Goal: Task Accomplishment & Management: Complete application form

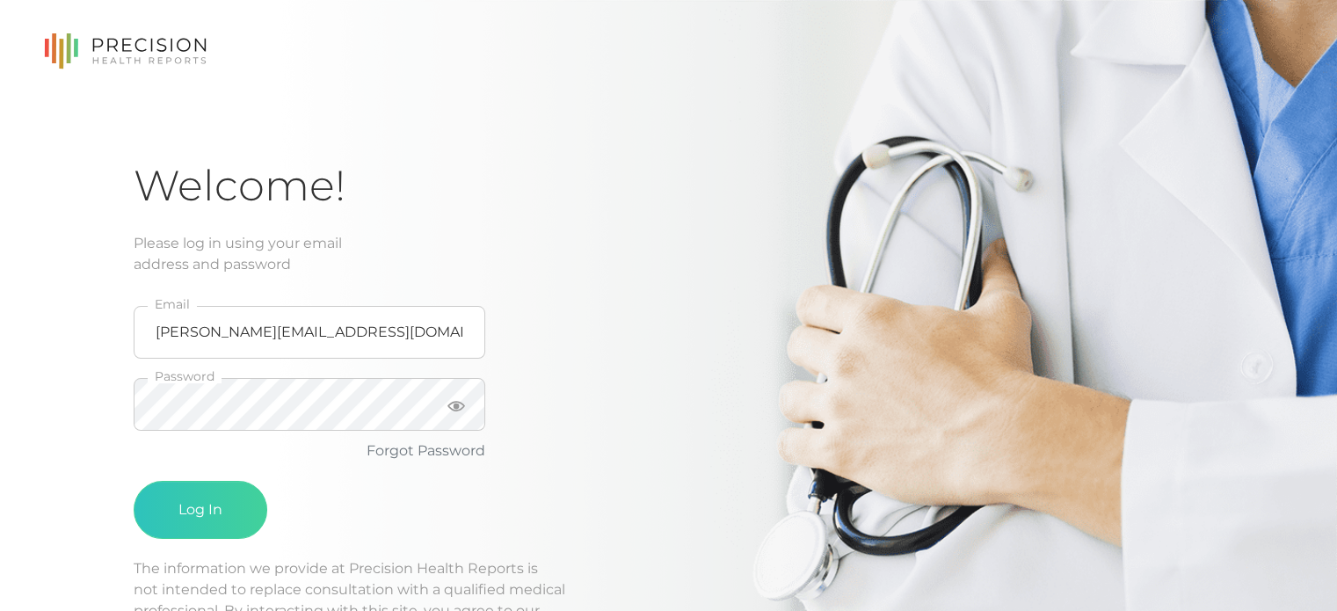
type input "[PERSON_NAME][EMAIL_ADDRESS][DOMAIN_NAME]"
click at [225, 498] on button "Log In" at bounding box center [201, 510] width 134 height 58
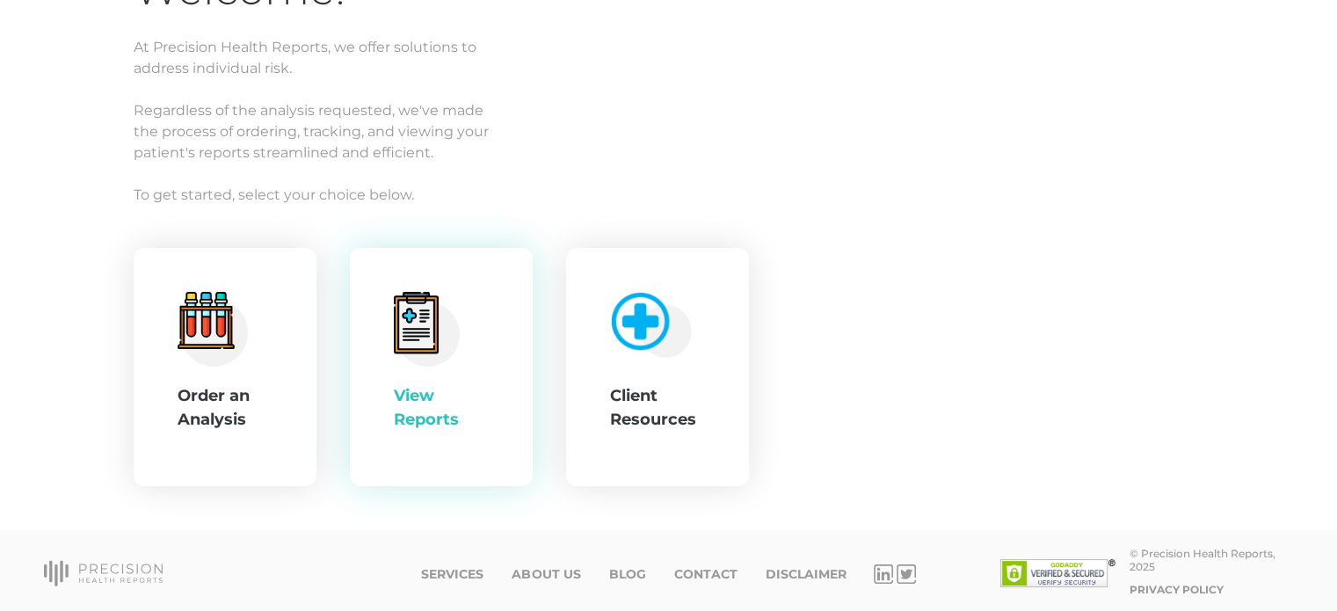
scroll to position [198, 0]
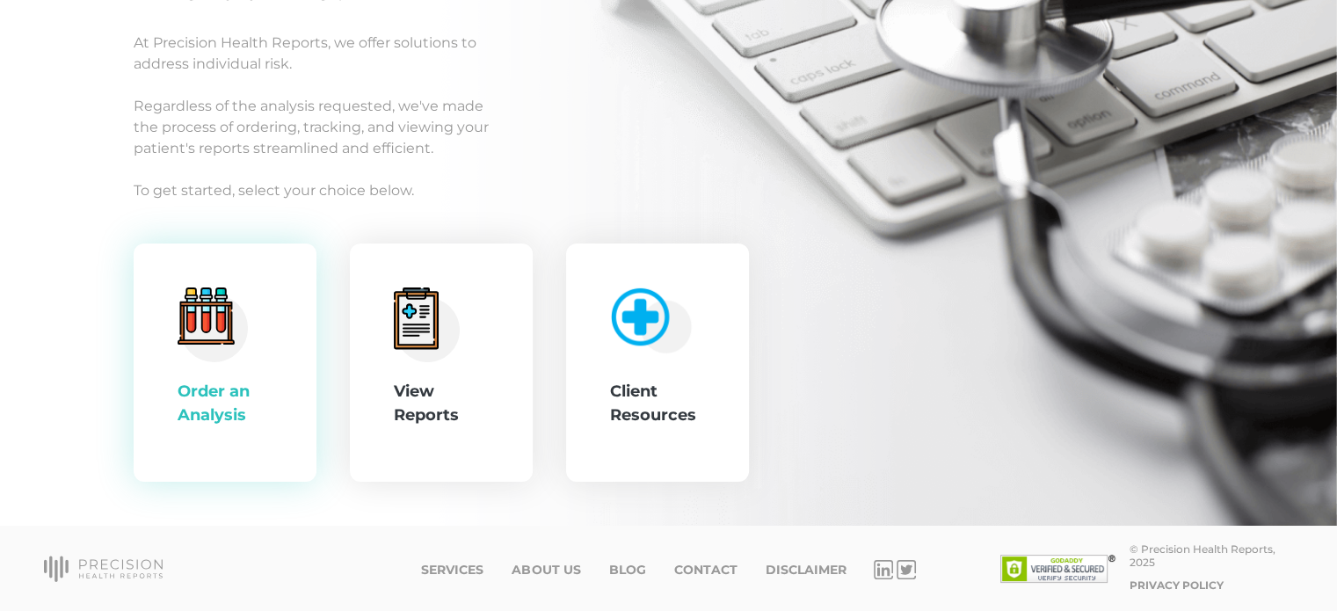
click at [193, 389] on div "Order an Analysis" at bounding box center [225, 403] width 95 height 47
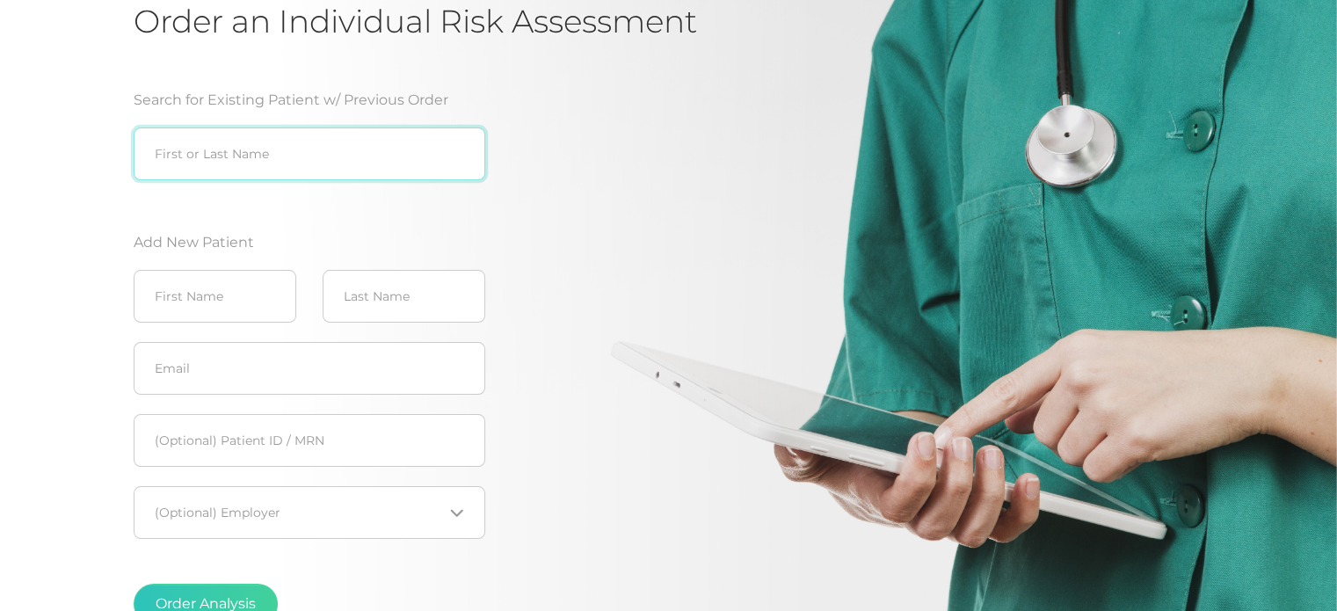
click at [239, 163] on input "search" at bounding box center [310, 153] width 352 height 53
type input "[PERSON_NAME]"
click at [134, 584] on button "Order Analysis" at bounding box center [206, 604] width 144 height 40
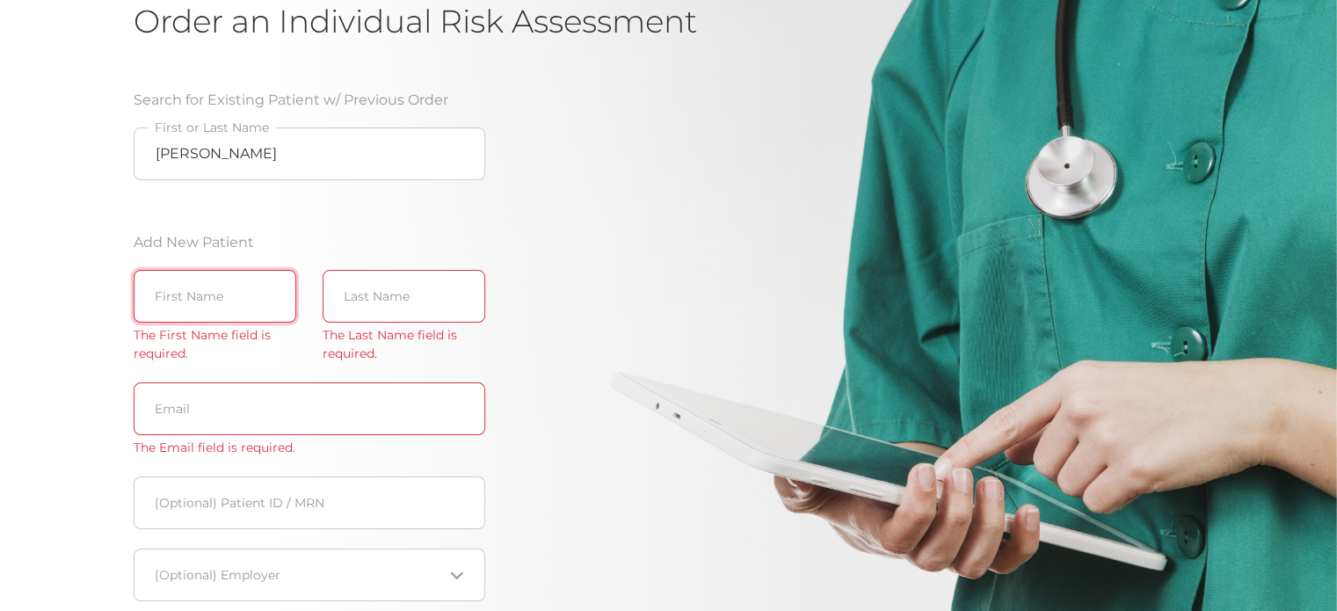
click at [199, 295] on input "text" at bounding box center [215, 296] width 163 height 53
type input "[PERSON_NAME]"
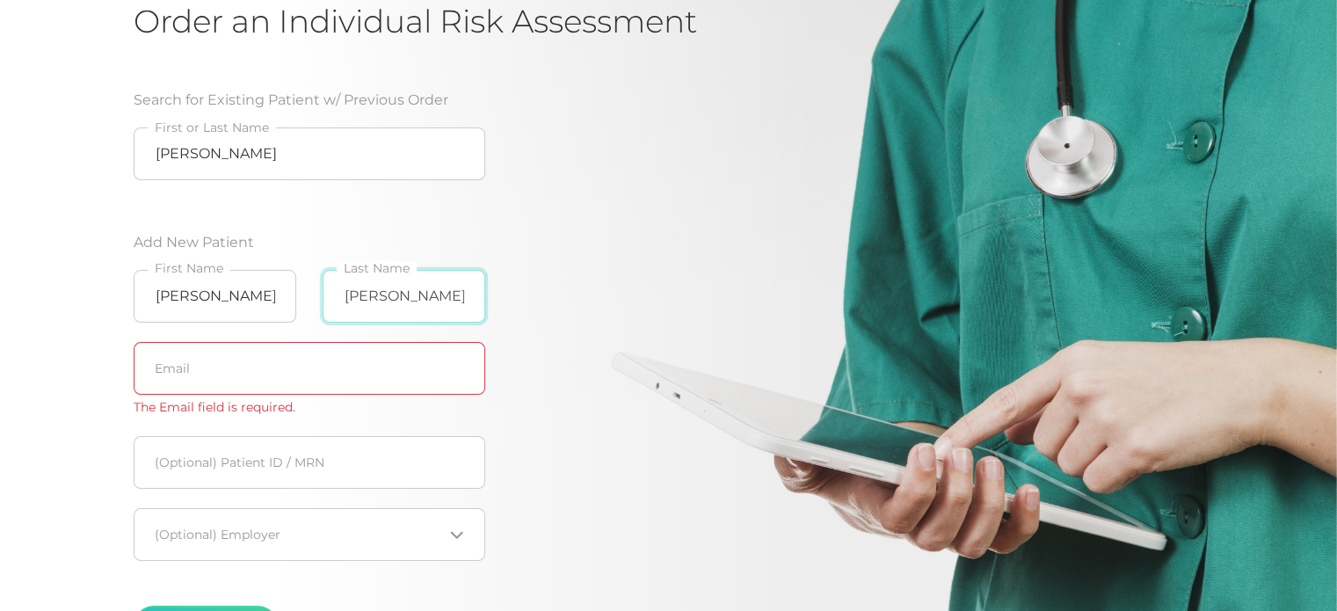
type input "[PERSON_NAME]"
click at [461, 542] on div "Loading..." at bounding box center [310, 534] width 352 height 53
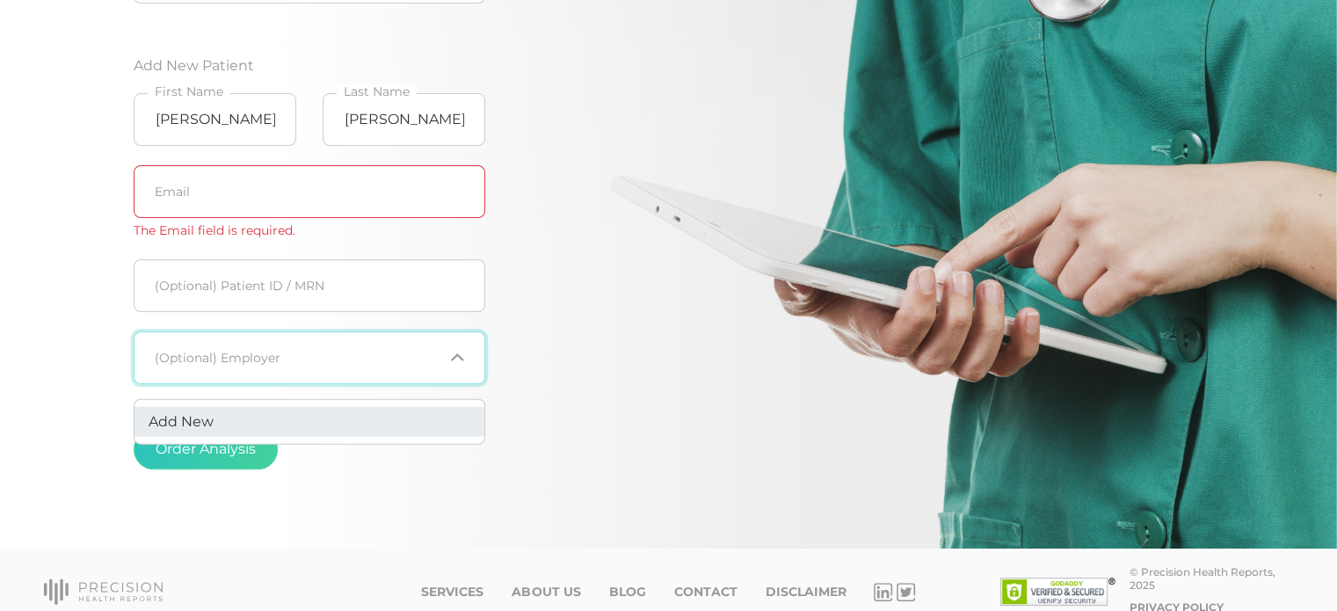
scroll to position [395, 0]
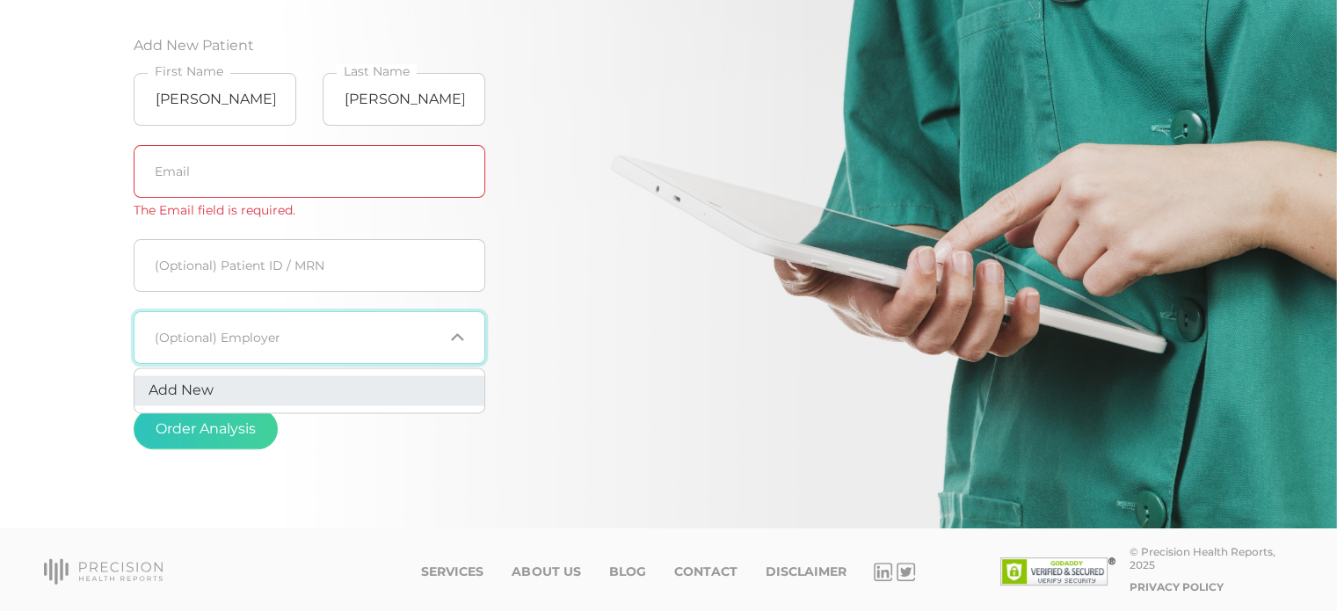
click at [257, 392] on li "Add New" at bounding box center [309, 390] width 350 height 30
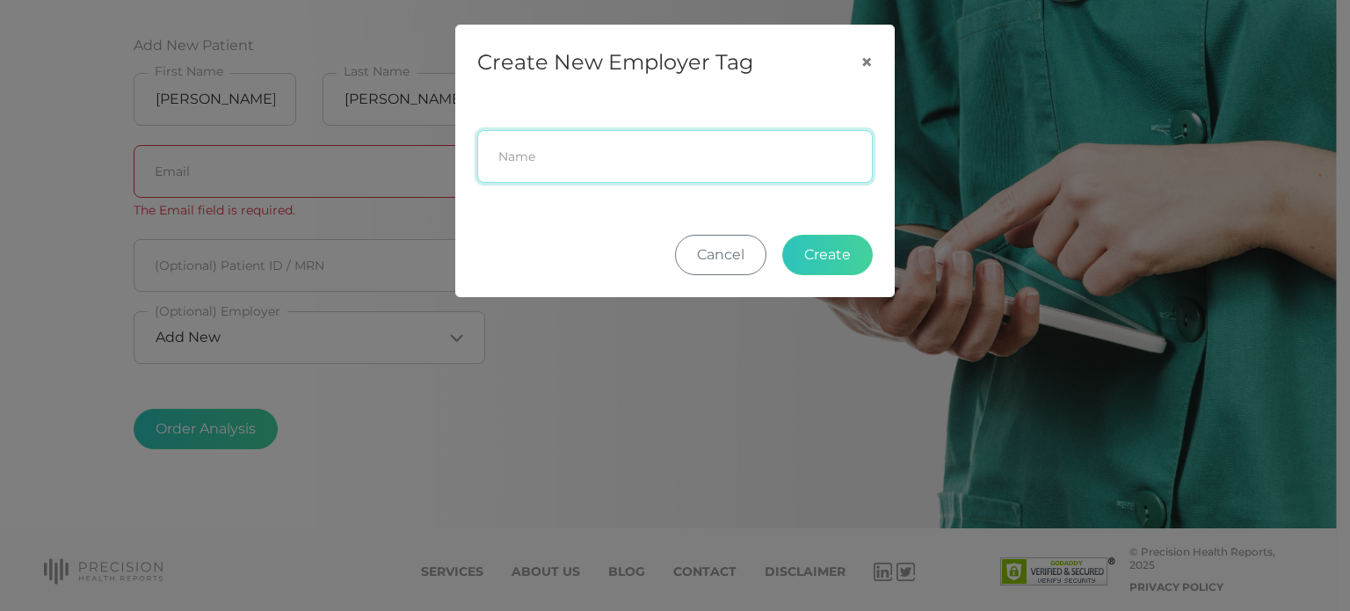
click at [527, 163] on input "text" at bounding box center [675, 156] width 396 height 53
type input "[PERSON_NAME]"
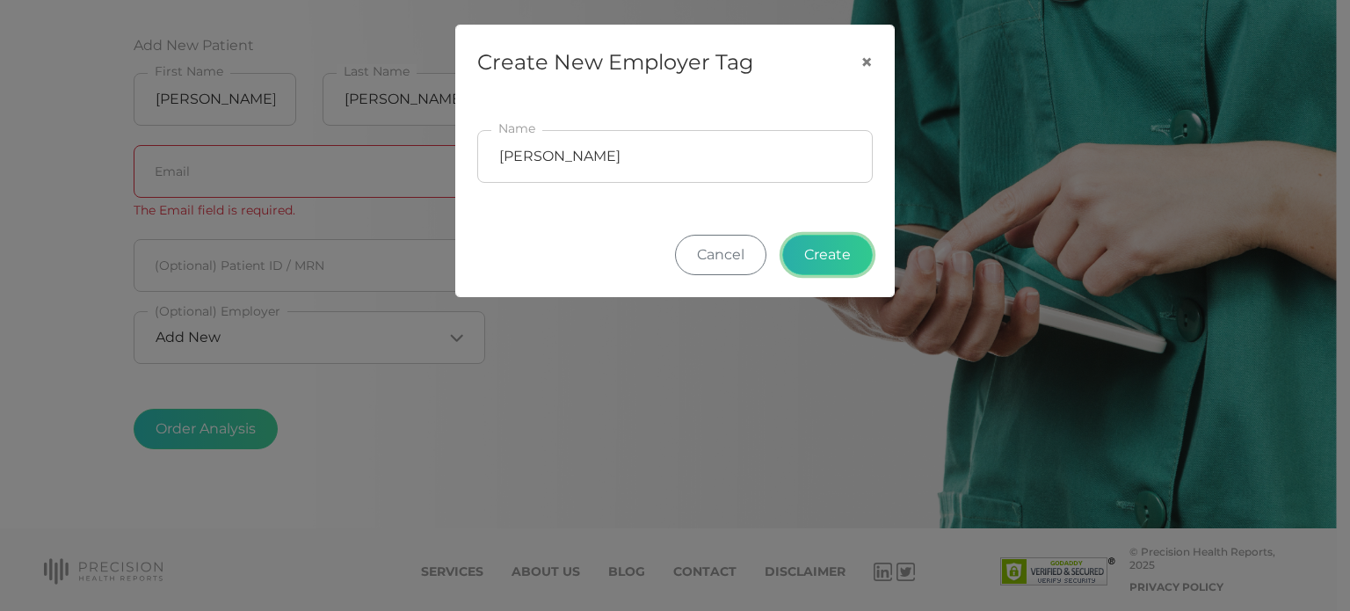
click at [843, 250] on button "Create" at bounding box center [827, 255] width 91 height 40
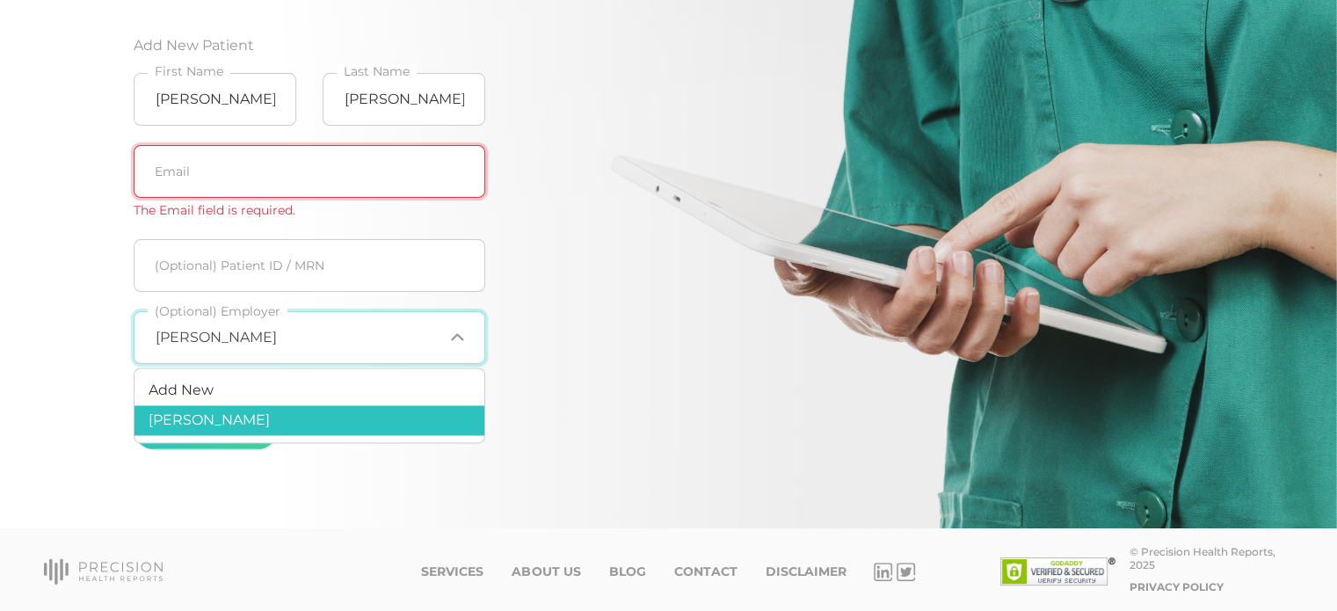
click at [165, 174] on input "text" at bounding box center [310, 171] width 352 height 53
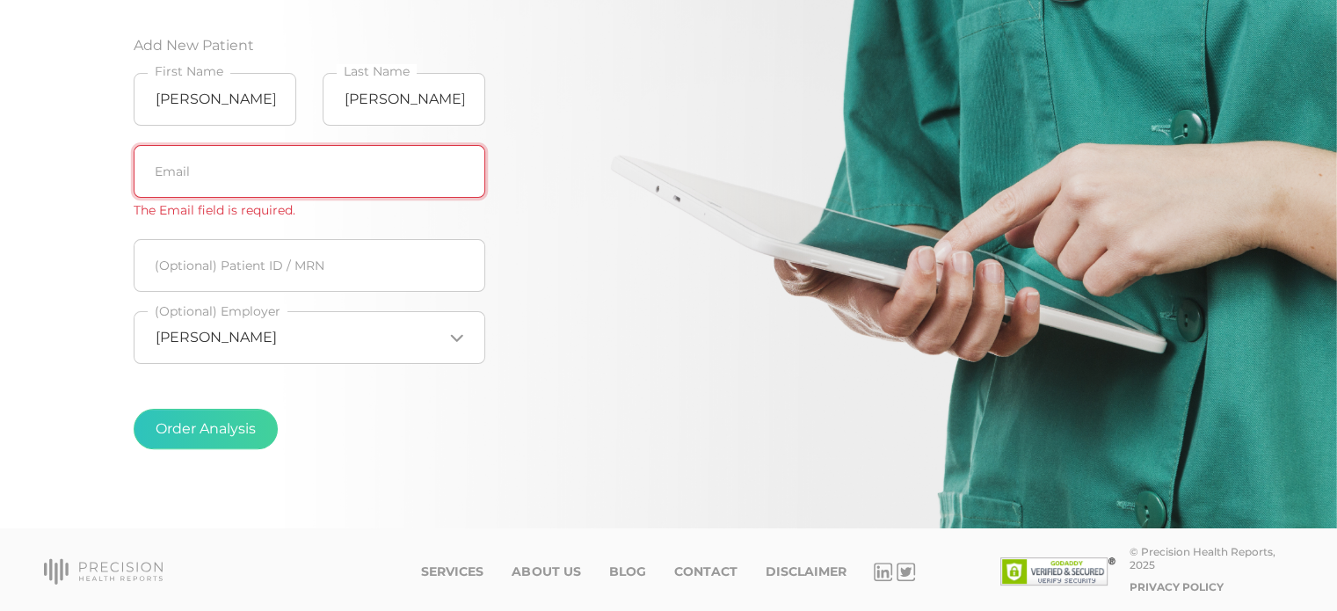
click at [166, 173] on input "text" at bounding box center [310, 171] width 352 height 53
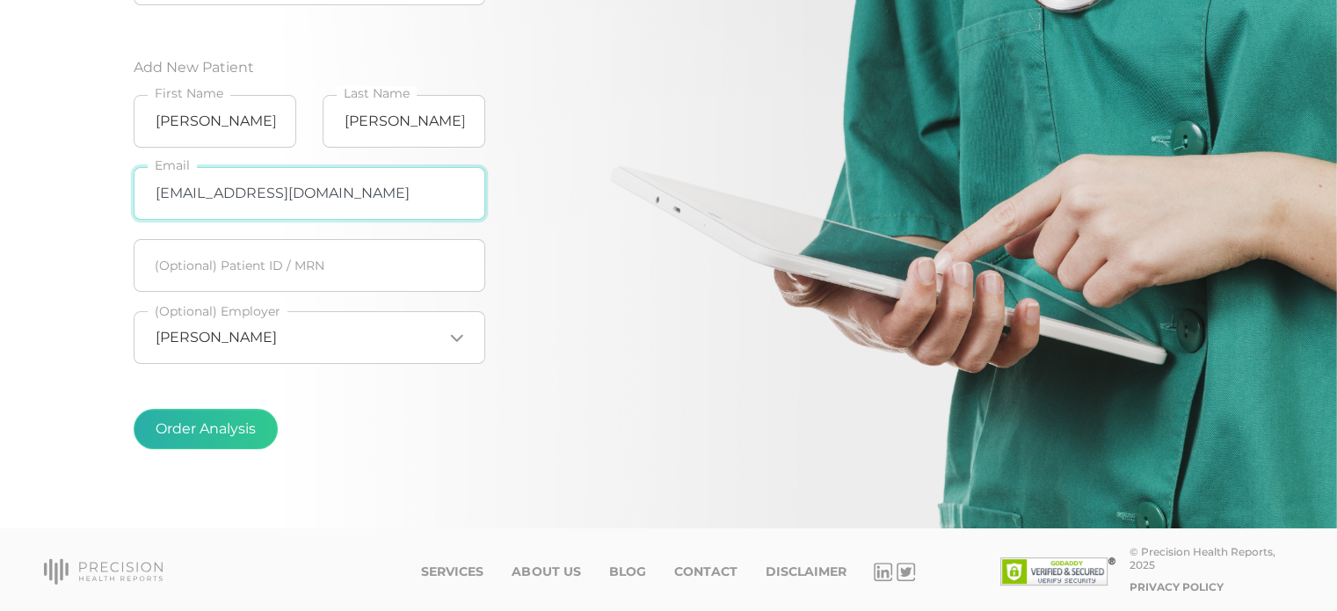
type input "[EMAIL_ADDRESS][DOMAIN_NAME]"
click at [226, 429] on button "Order Analysis" at bounding box center [206, 429] width 144 height 40
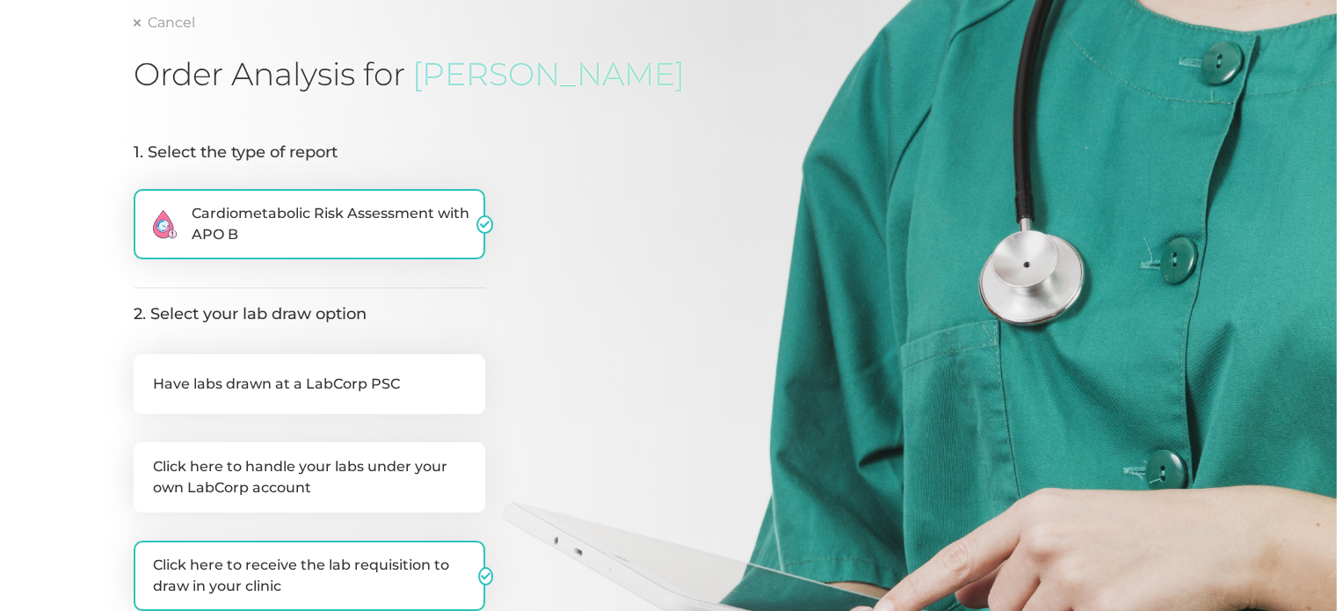
scroll to position [176, 0]
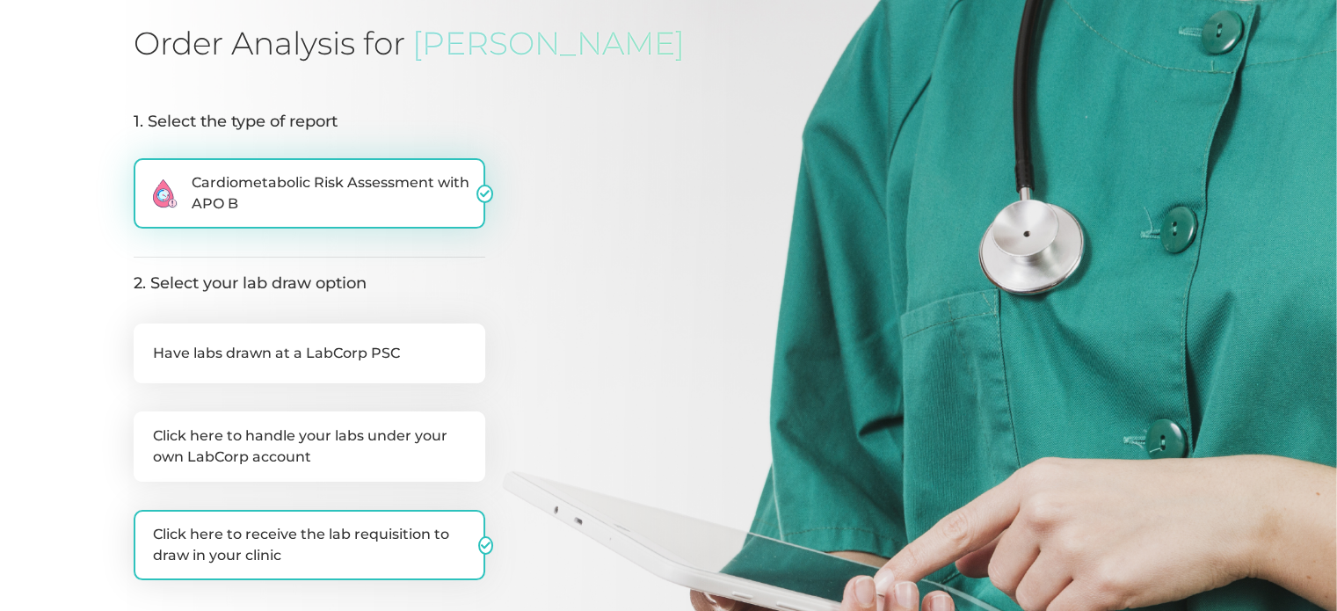
click at [390, 201] on span "Cardiometabolic Risk Assessment with APO B" at bounding box center [334, 193] width 285 height 42
click at [148, 176] on input ".cls-2{fill:#fa759e}.cls-4{fill:#ffd7e5}.cls-8{fill:#3a2c60} Cardiometabolic Ri…" at bounding box center [141, 167] width 14 height 18
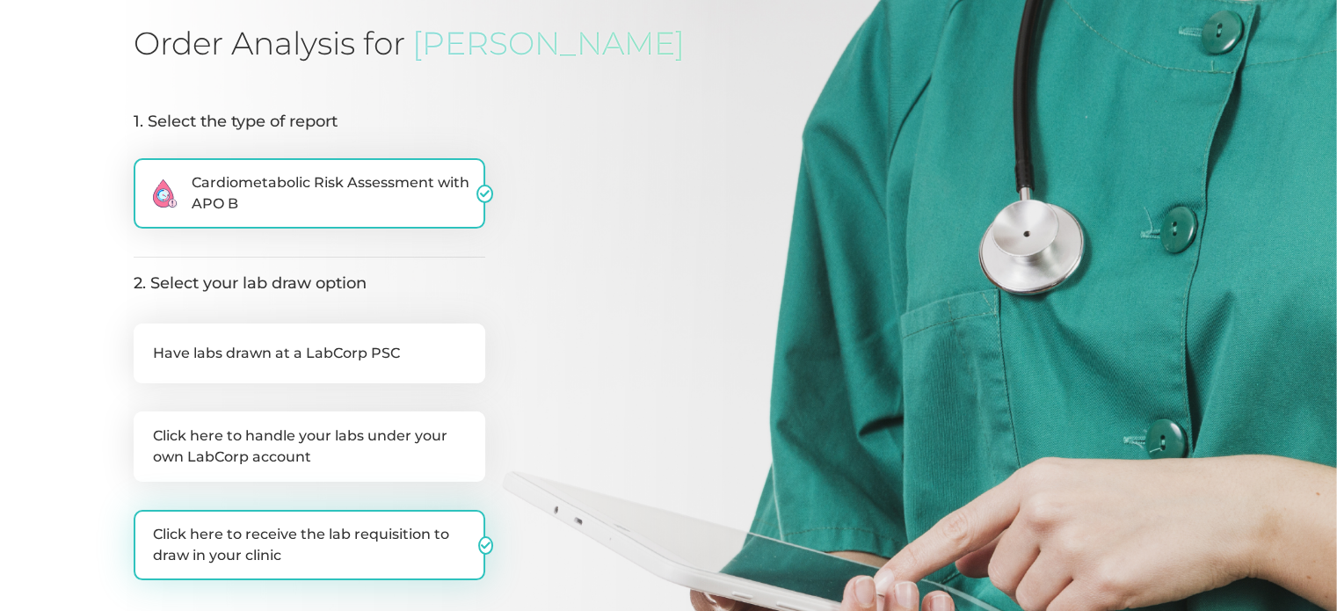
click at [308, 541] on label "Click here to receive the lab requisition to draw in your clinic" at bounding box center [310, 545] width 352 height 70
click at [148, 527] on input "Click here to receive the lab requisition to draw in your clinic" at bounding box center [141, 519] width 14 height 18
checkbox input "false"
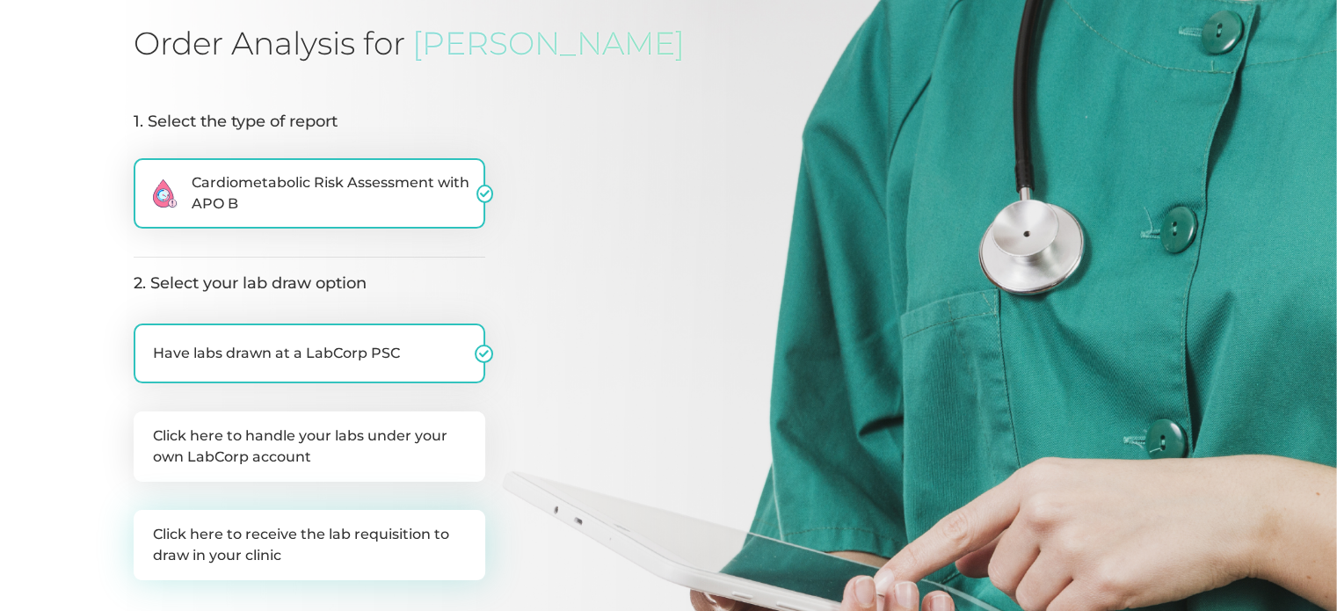
checkbox input "true"
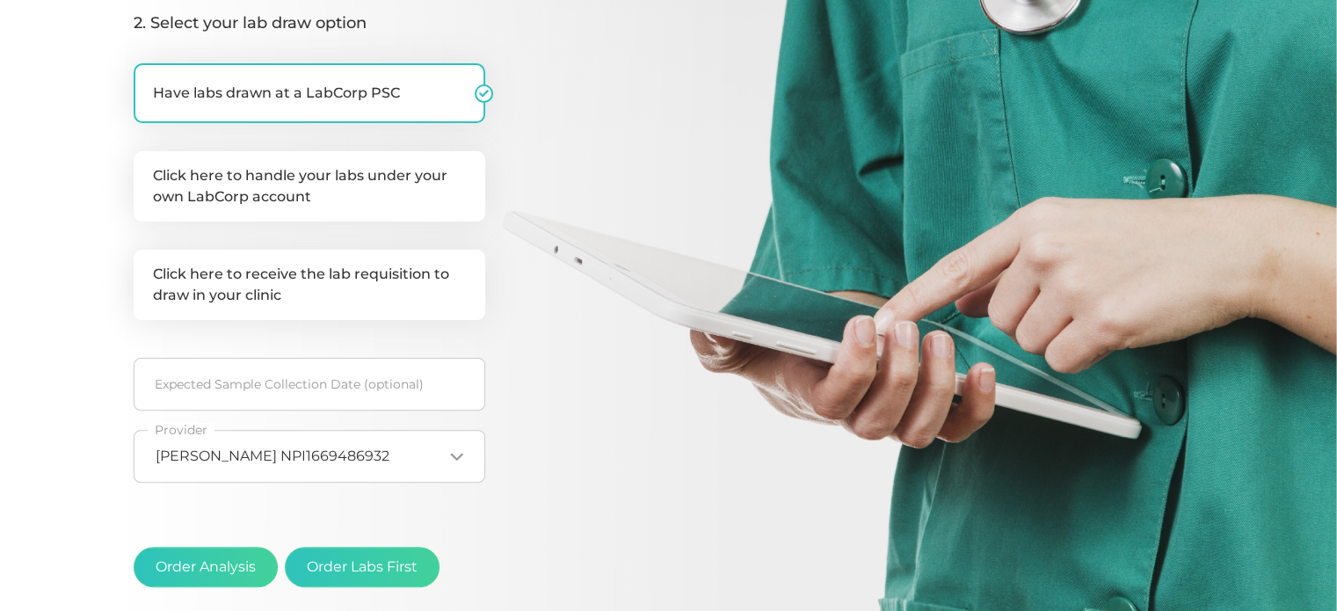
scroll to position [440, 0]
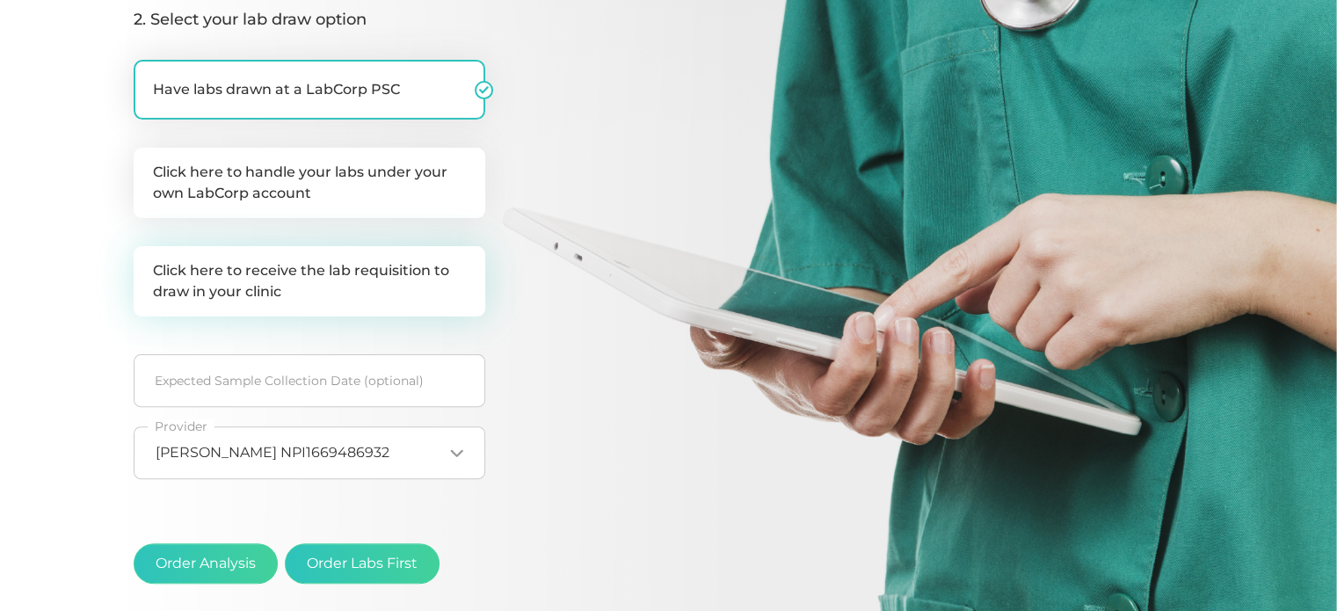
click at [390, 294] on label "Click here to receive the lab requisition to draw in your clinic" at bounding box center [310, 281] width 352 height 70
click at [148, 264] on input "Click here to receive the lab requisition to draw in your clinic" at bounding box center [141, 255] width 14 height 18
checkbox input "true"
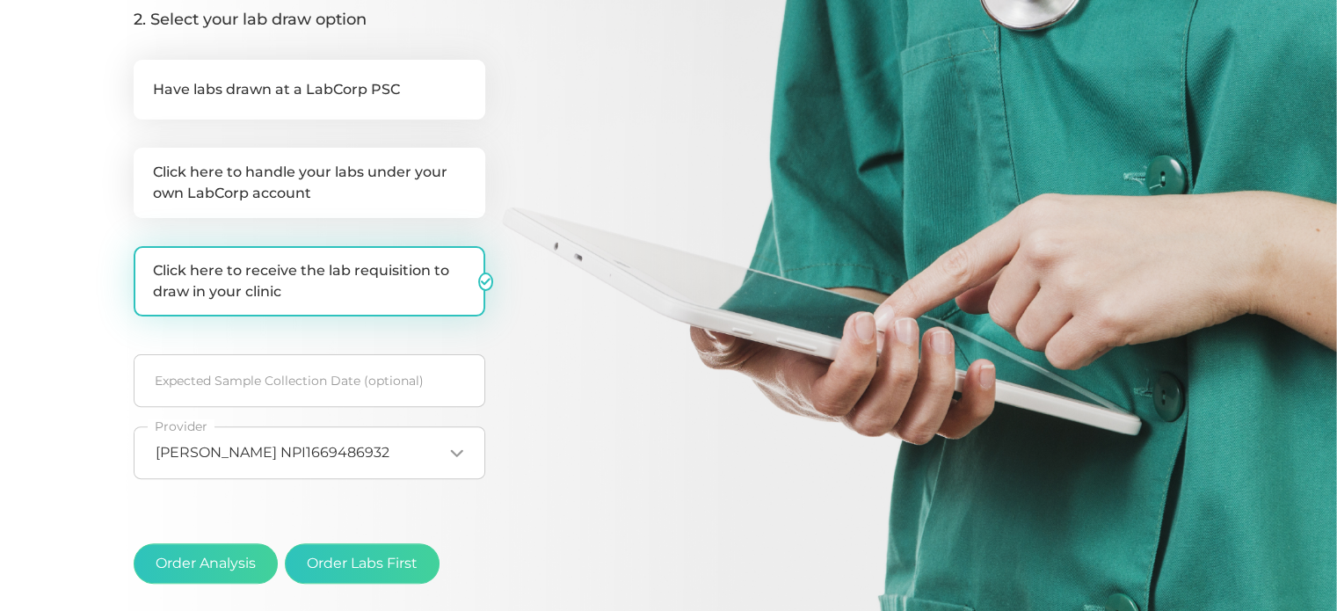
checkbox input "false"
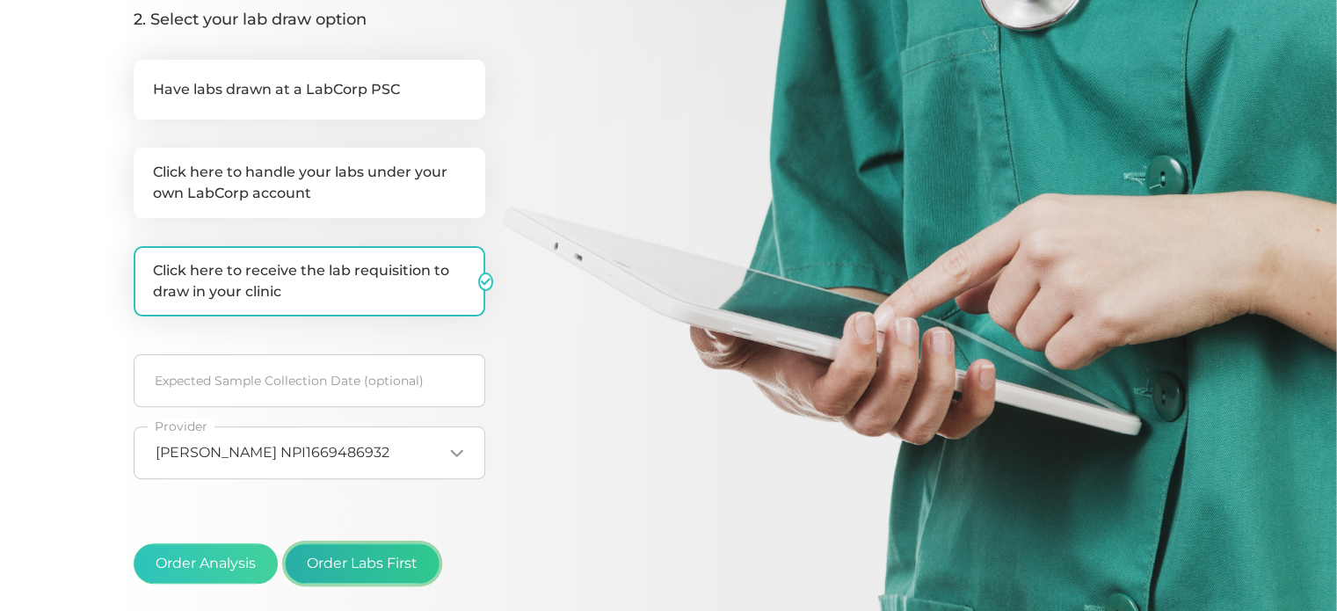
click at [338, 563] on button "Order Labs First" at bounding box center [362, 563] width 155 height 40
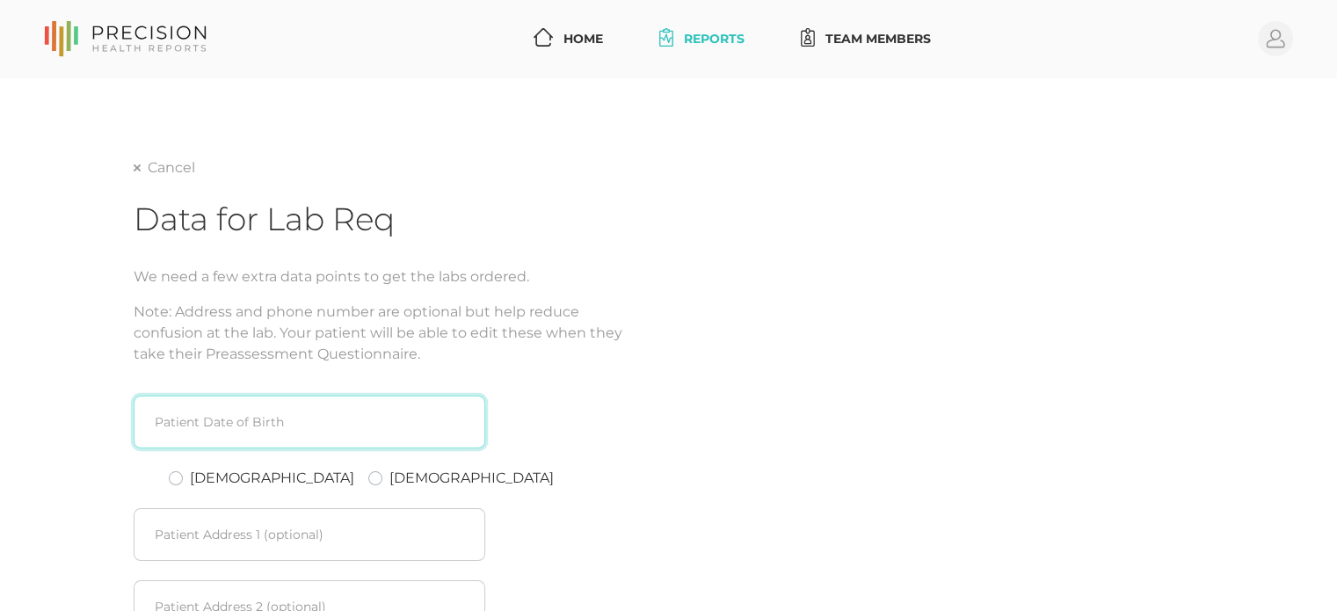
click at [209, 429] on input at bounding box center [310, 422] width 352 height 53
type input "09/"
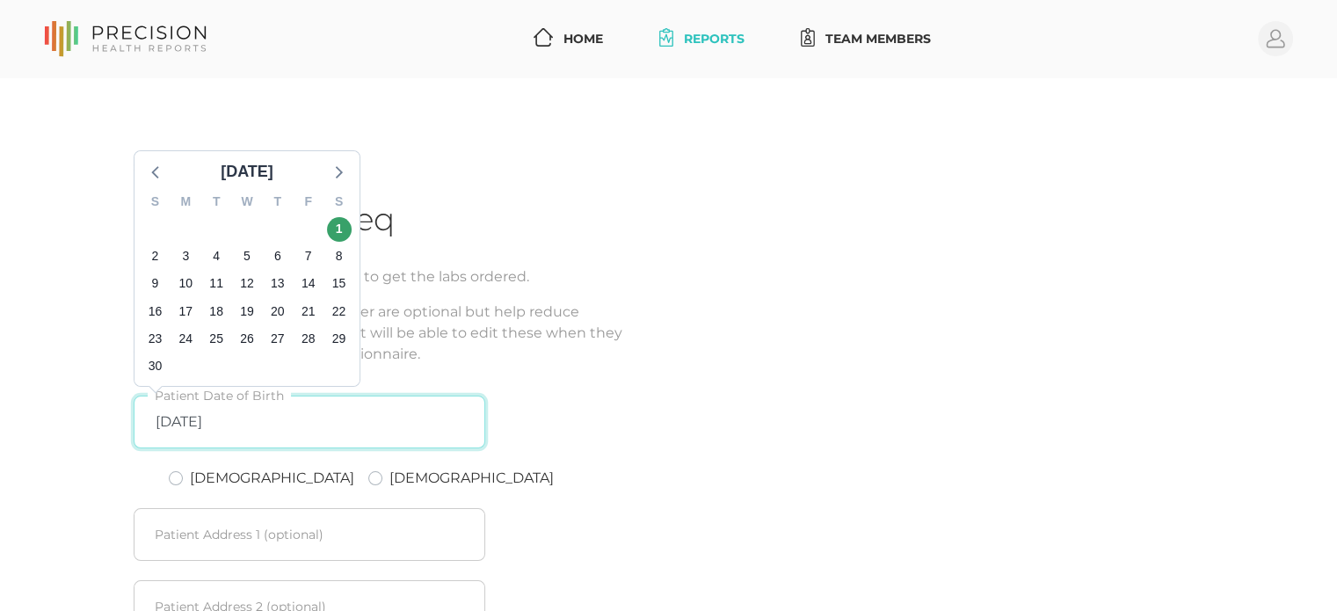
drag, startPoint x: 235, startPoint y: 418, endPoint x: 76, endPoint y: 425, distance: 159.3
click at [76, 425] on div "Cancel Data for Lab Req We need a few extra data points to get the labs ordered…" at bounding box center [668, 509] width 1337 height 863
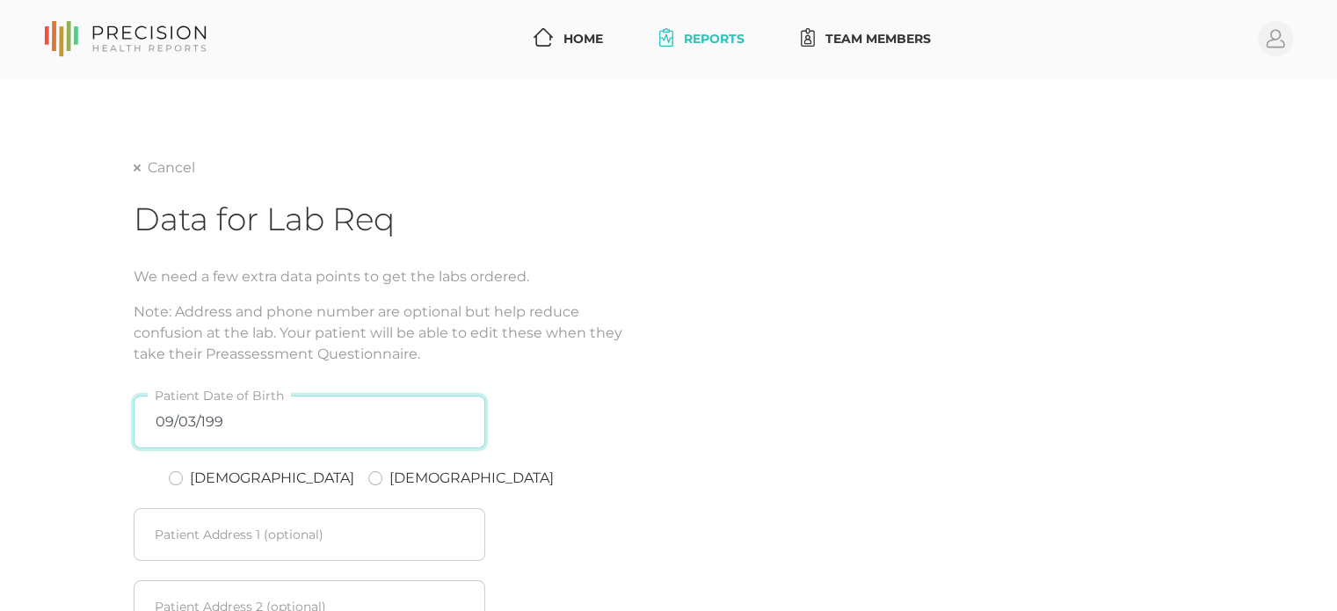
type input "[DATE]"
click at [190, 482] on label "[DEMOGRAPHIC_DATA]" at bounding box center [272, 478] width 164 height 21
click at [176, 482] on input "[DEMOGRAPHIC_DATA]" at bounding box center [176, 477] width 14 height 18
radio input "true"
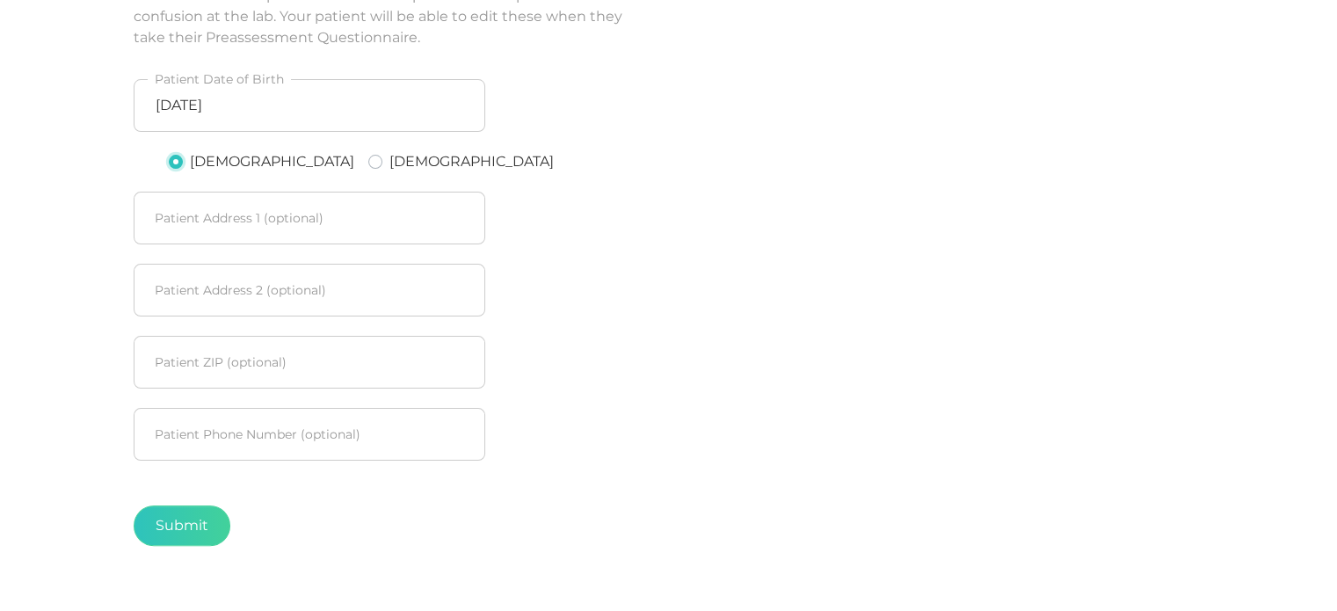
scroll to position [352, 0]
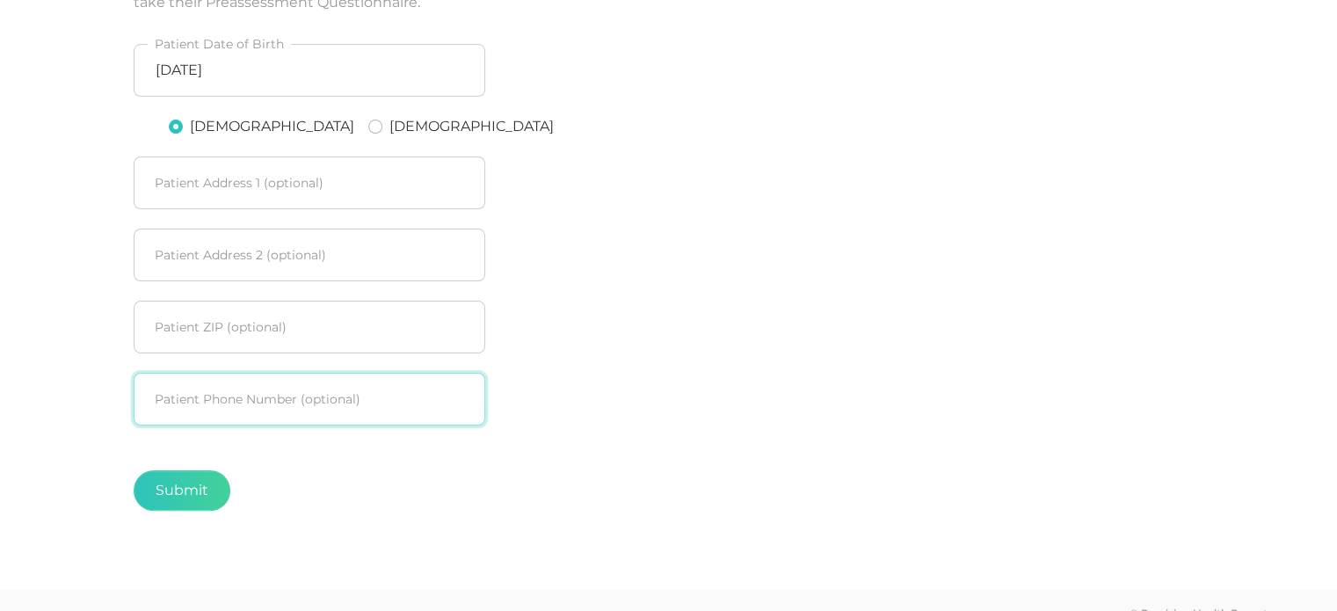
click at [183, 403] on input "text" at bounding box center [310, 399] width 352 height 53
type input "[PHONE_NUMBER]"
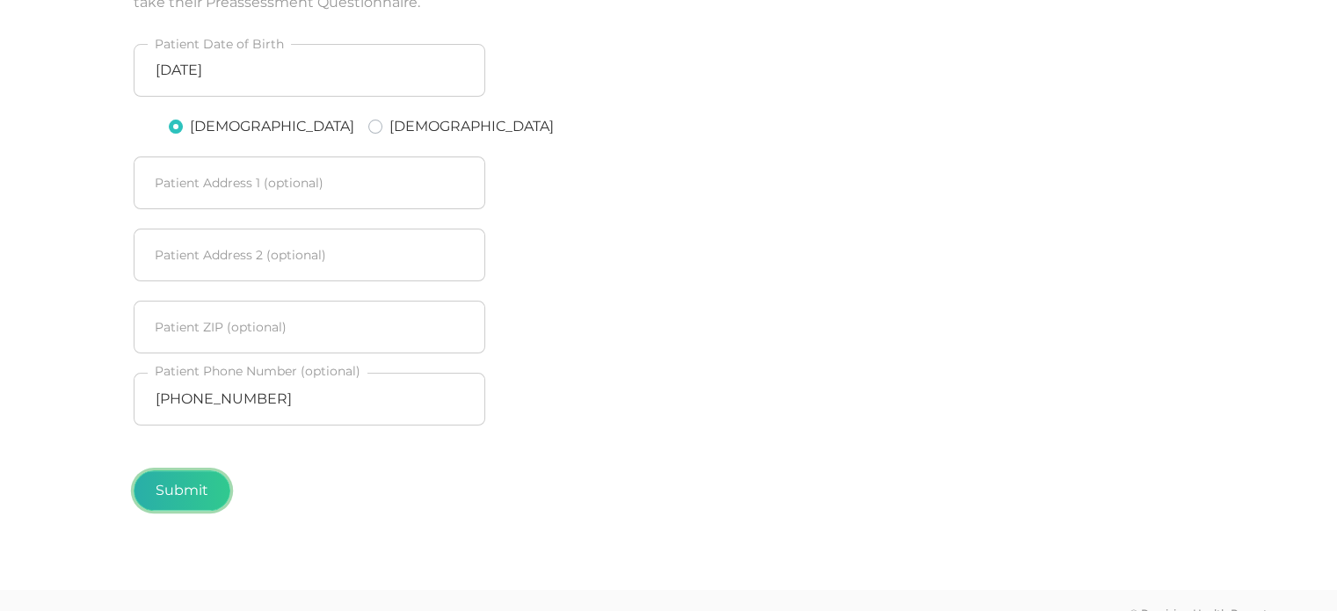
click at [189, 488] on button "Submit" at bounding box center [182, 490] width 97 height 40
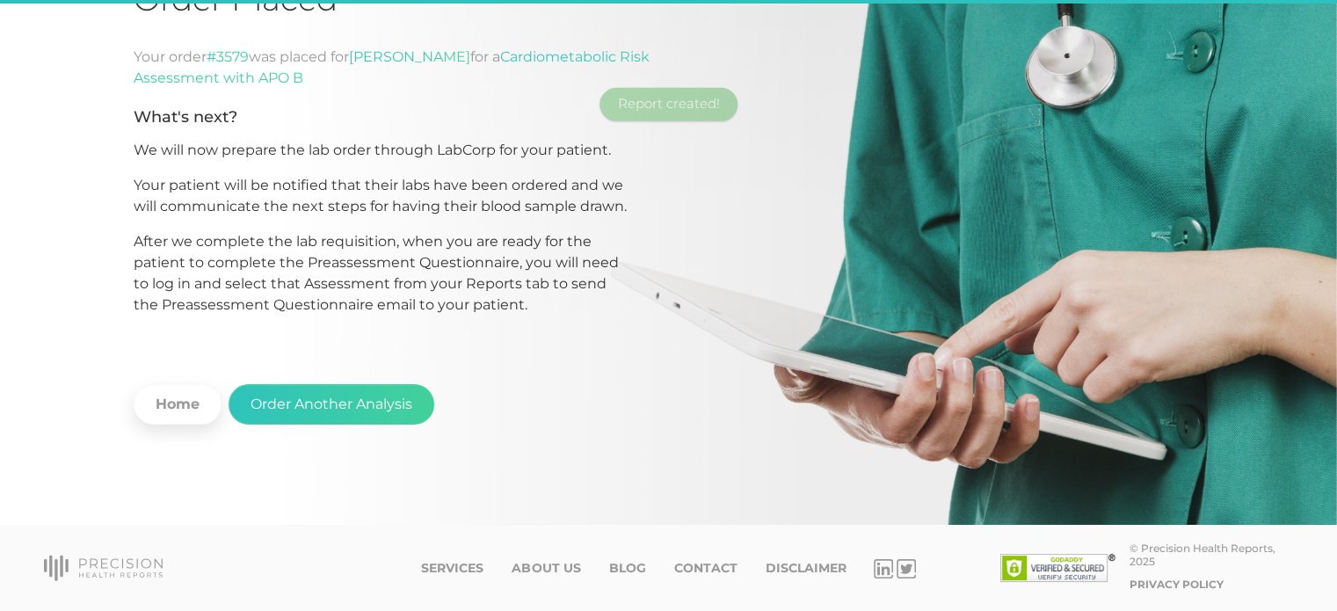
scroll to position [176, 0]
